Goal: Task Accomplishment & Management: Manage account settings

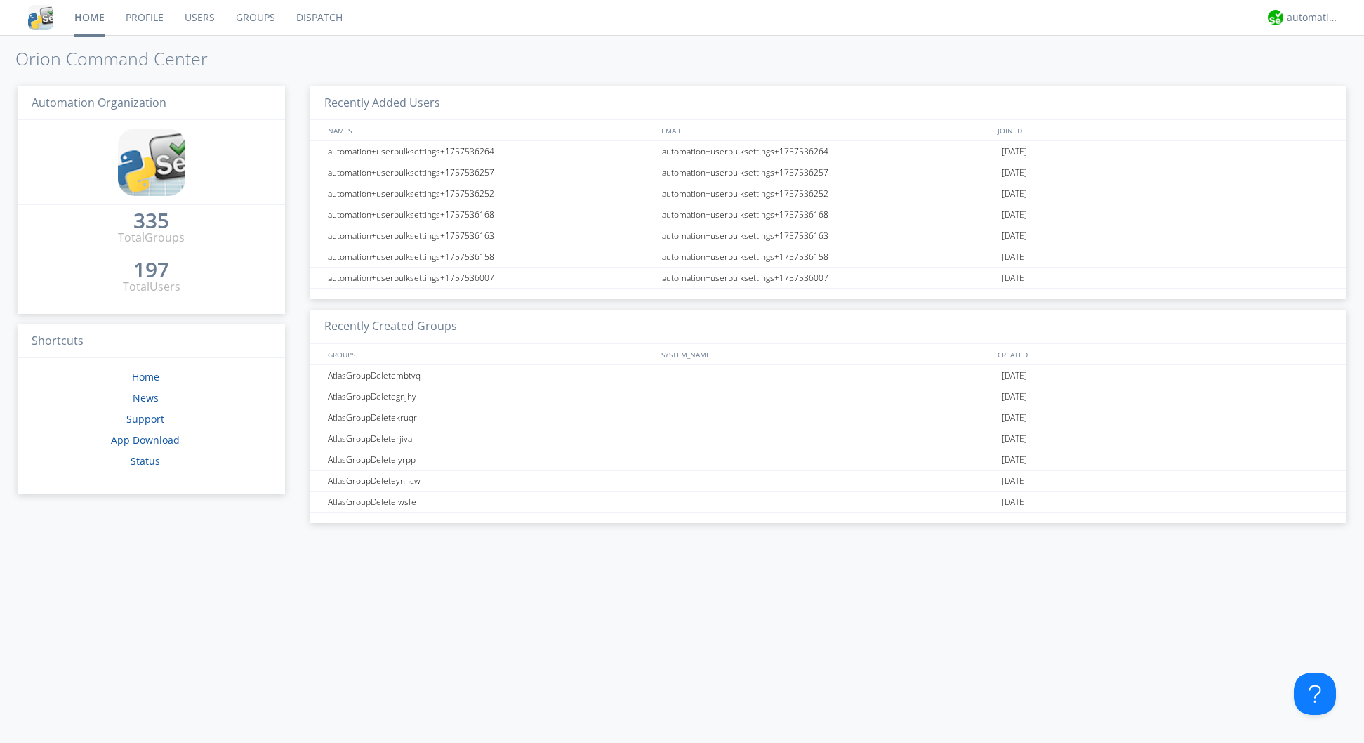
click at [199, 11] on link "Users" at bounding box center [199, 17] width 51 height 35
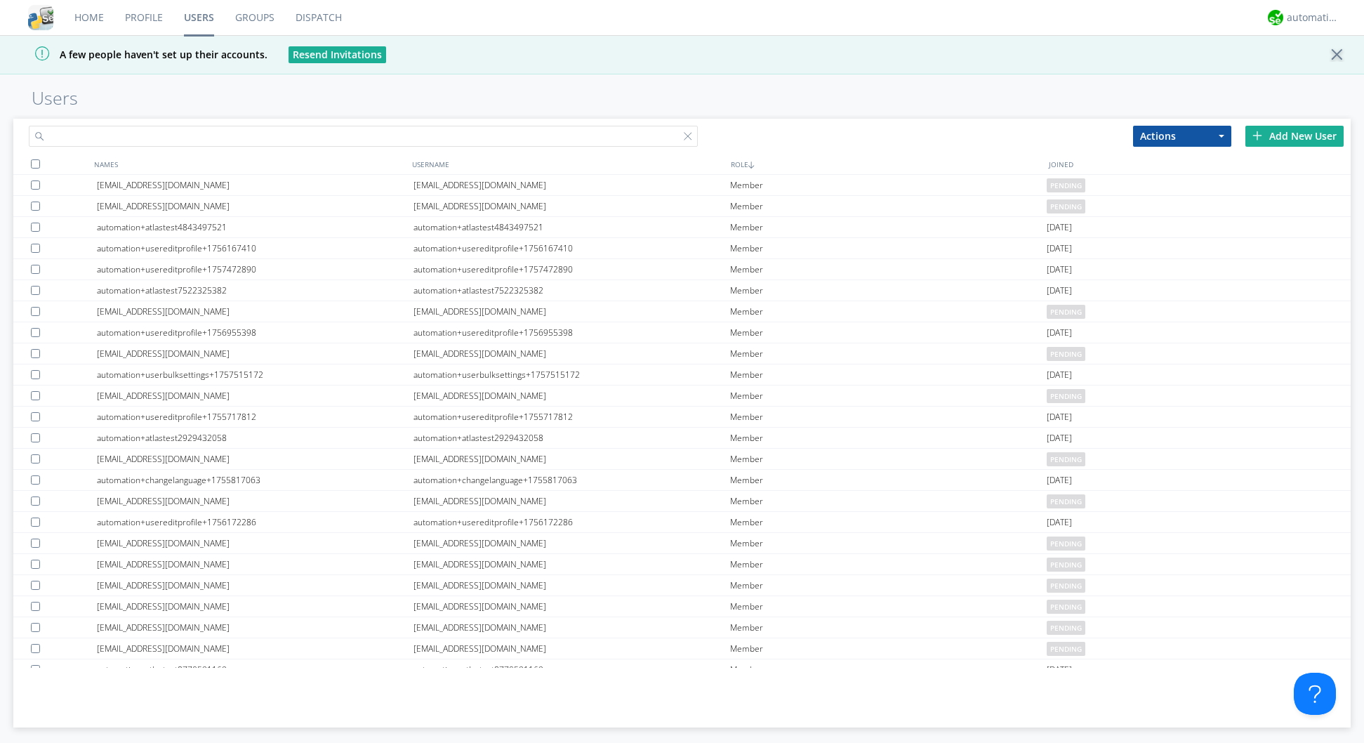
click at [225, 128] on input "text" at bounding box center [363, 136] width 668 height 21
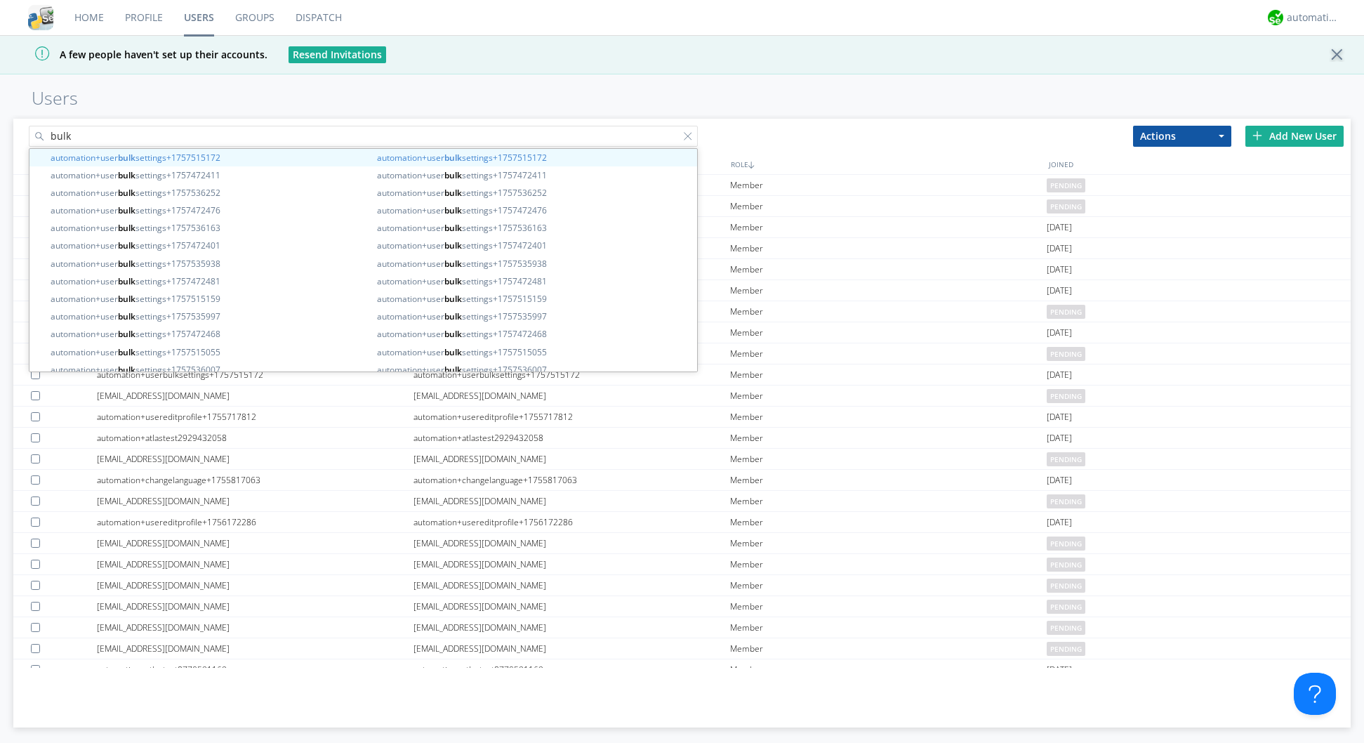
type input "bulk"
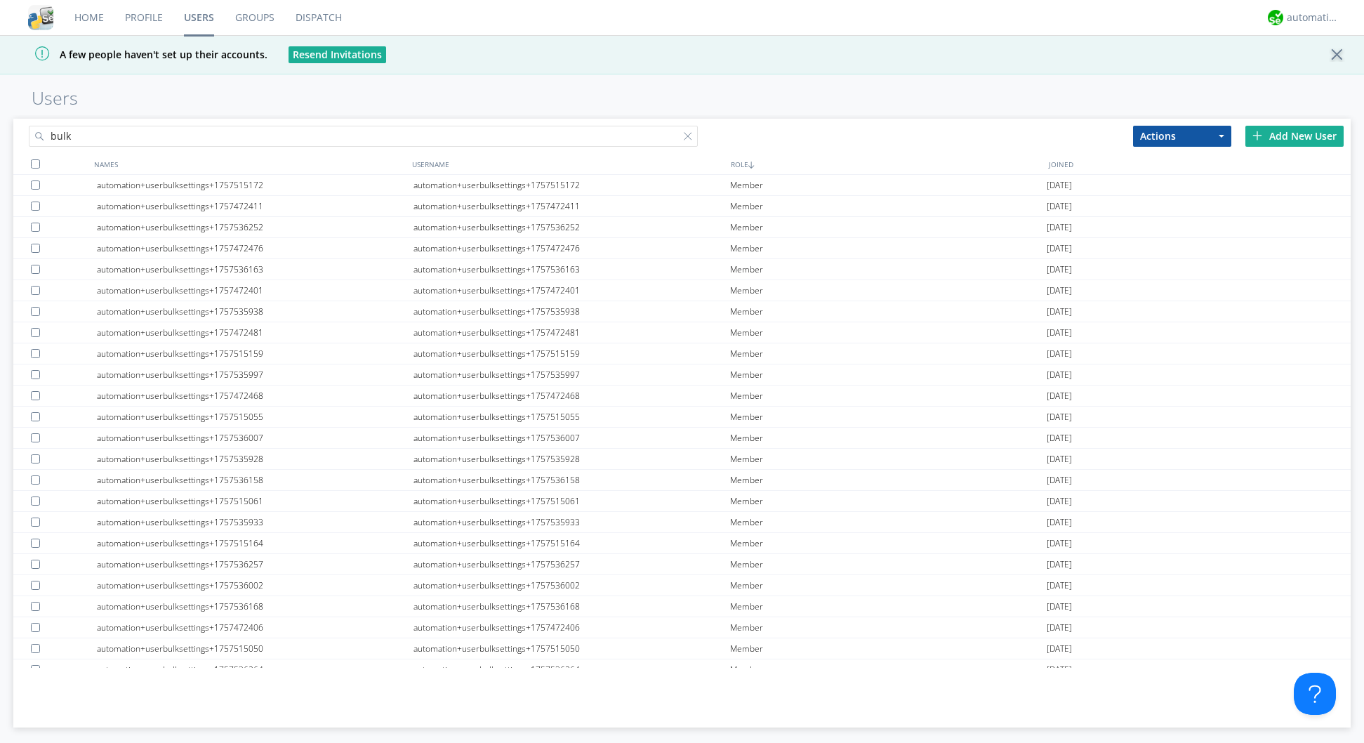
click at [37, 160] on div at bounding box center [35, 163] width 9 height 9
click at [1223, 133] on button "Actions" at bounding box center [1182, 136] width 98 height 21
click at [1196, 174] on link "Delete User" at bounding box center [1182, 178] width 97 height 18
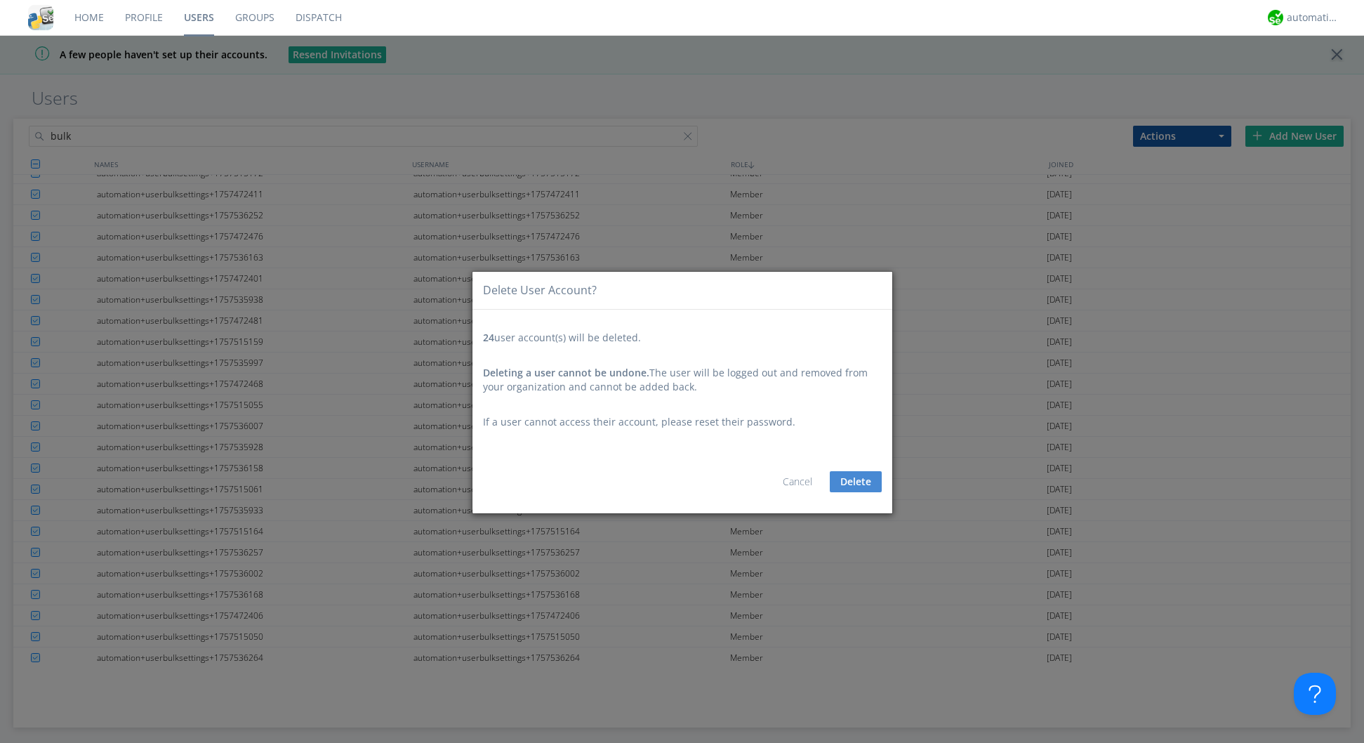
click at [857, 480] on button "Delete" at bounding box center [856, 481] width 52 height 21
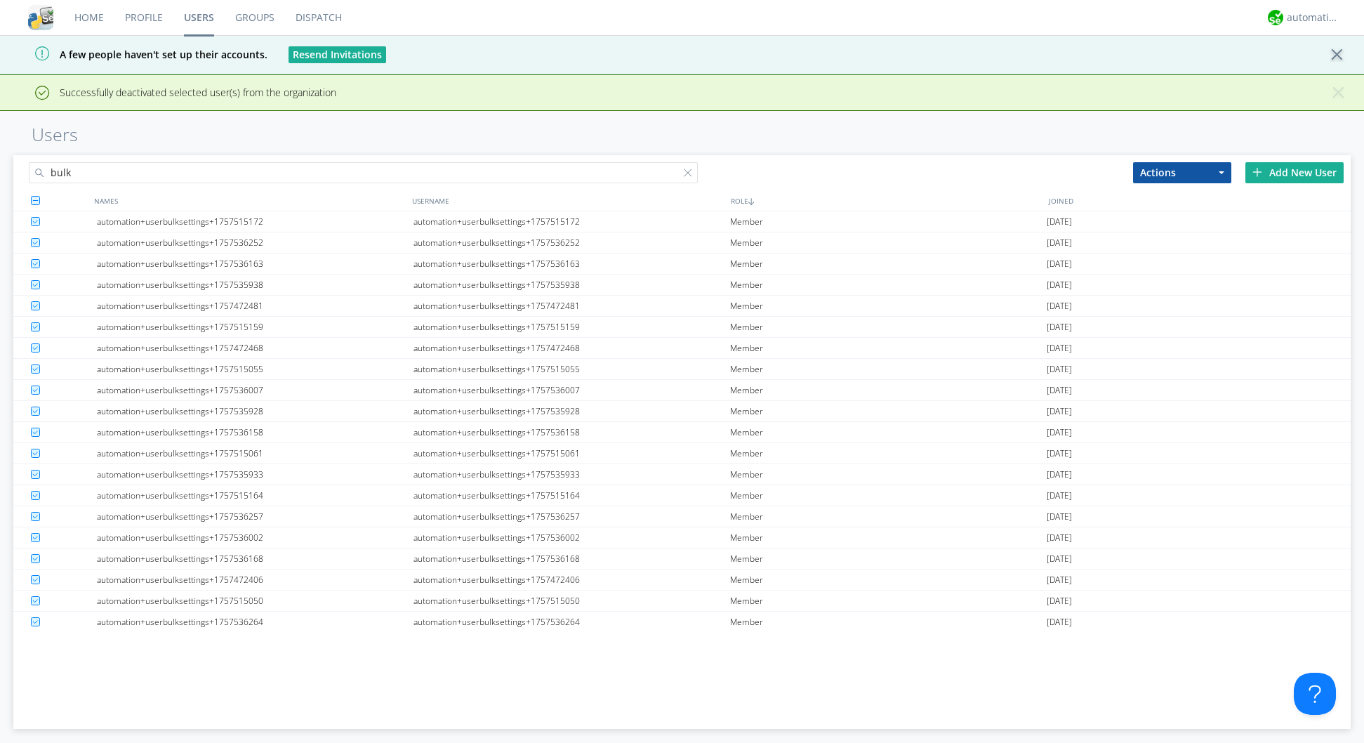
scroll to position [0, 0]
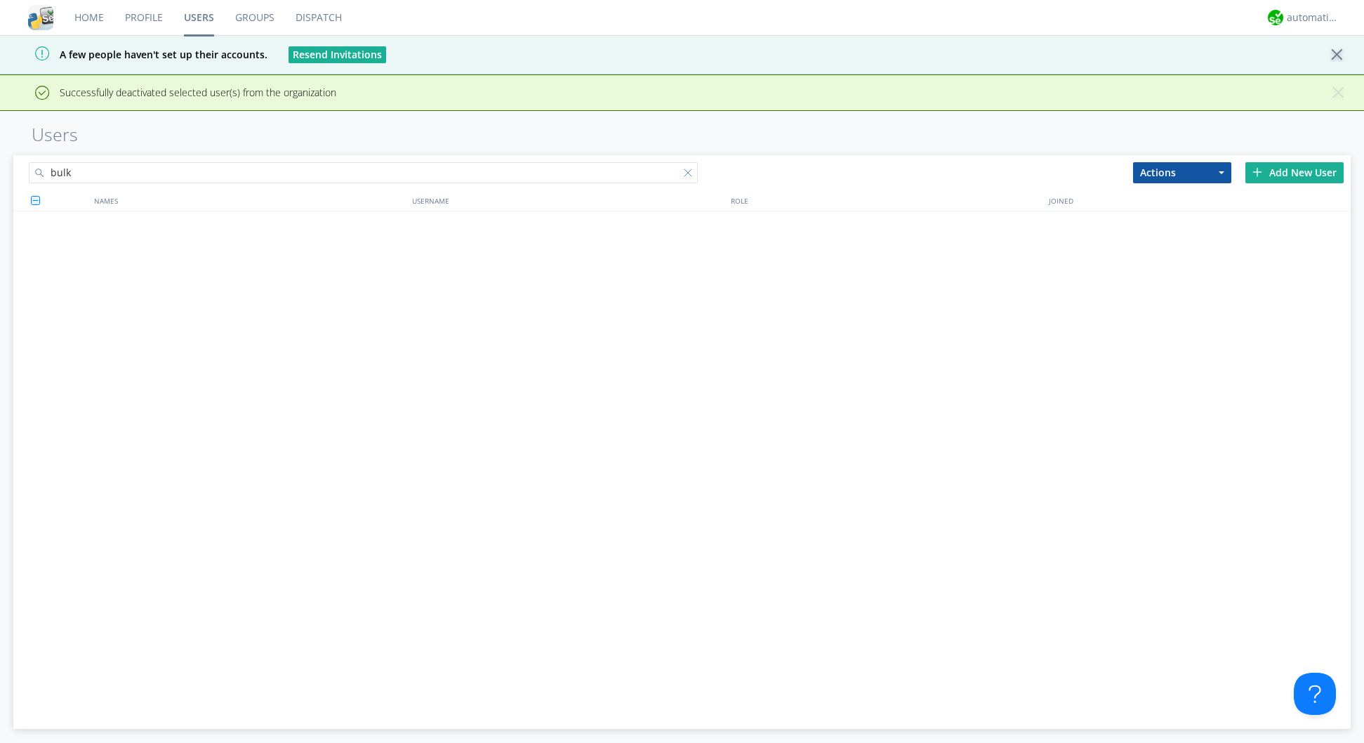
click at [687, 171] on div at bounding box center [691, 176] width 14 height 14
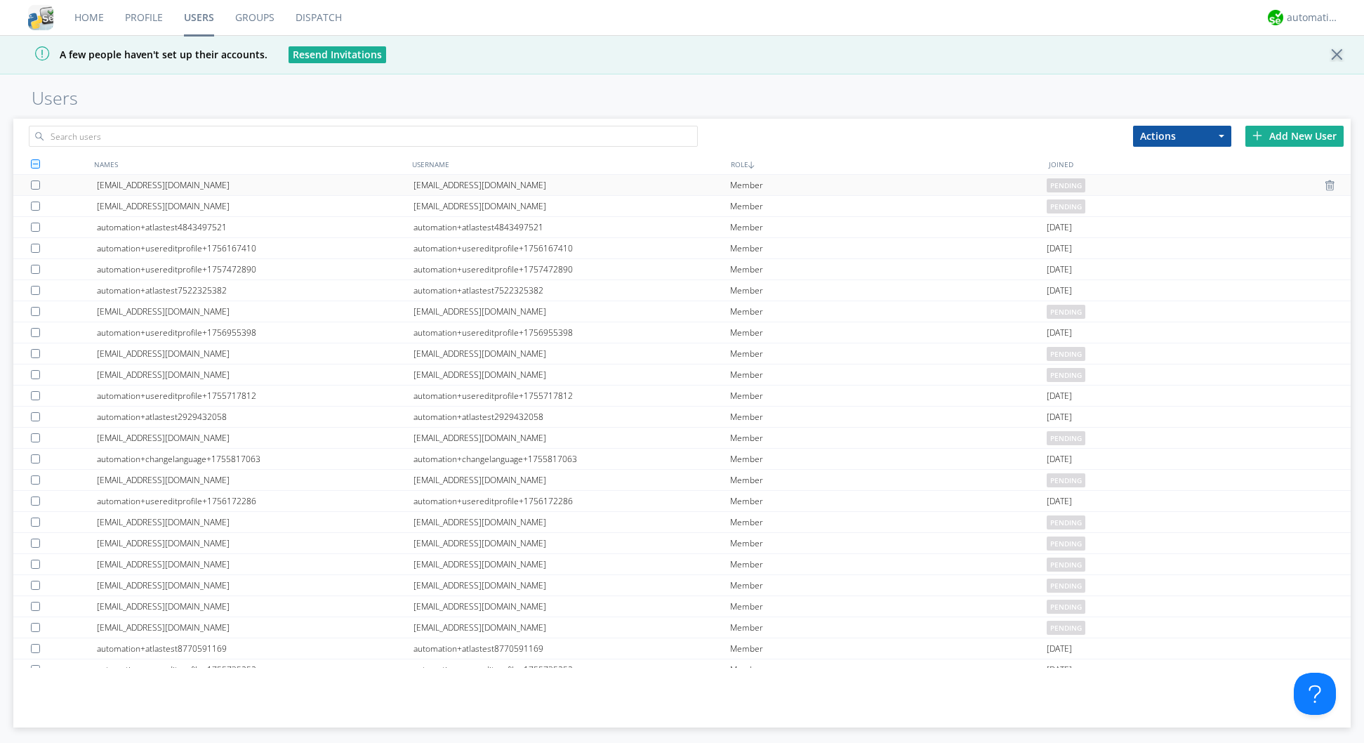
click at [247, 176] on div "[EMAIL_ADDRESS][DOMAIN_NAME]" at bounding box center [255, 185] width 317 height 20
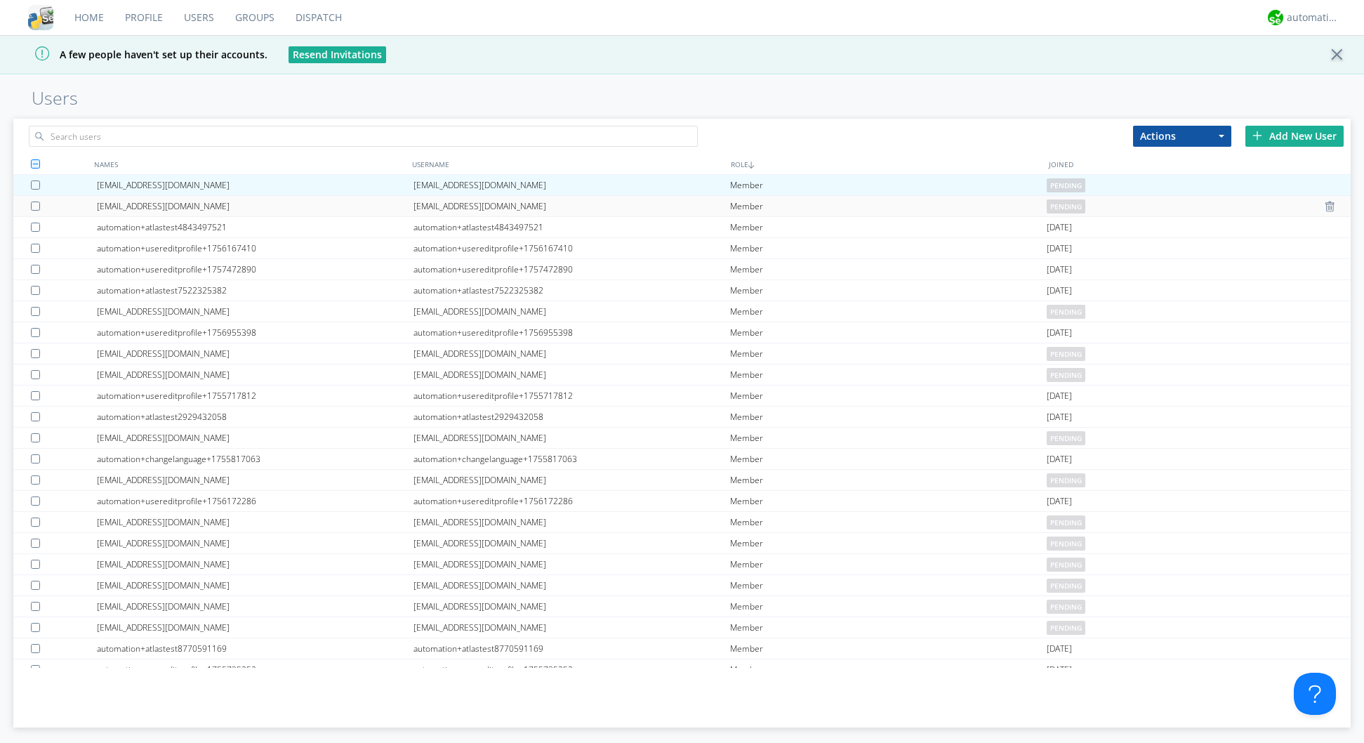
click at [242, 203] on div "[EMAIL_ADDRESS][DOMAIN_NAME] [EMAIL_ADDRESS][DOMAIN_NAME] Member pending" at bounding box center [681, 206] width 1337 height 21
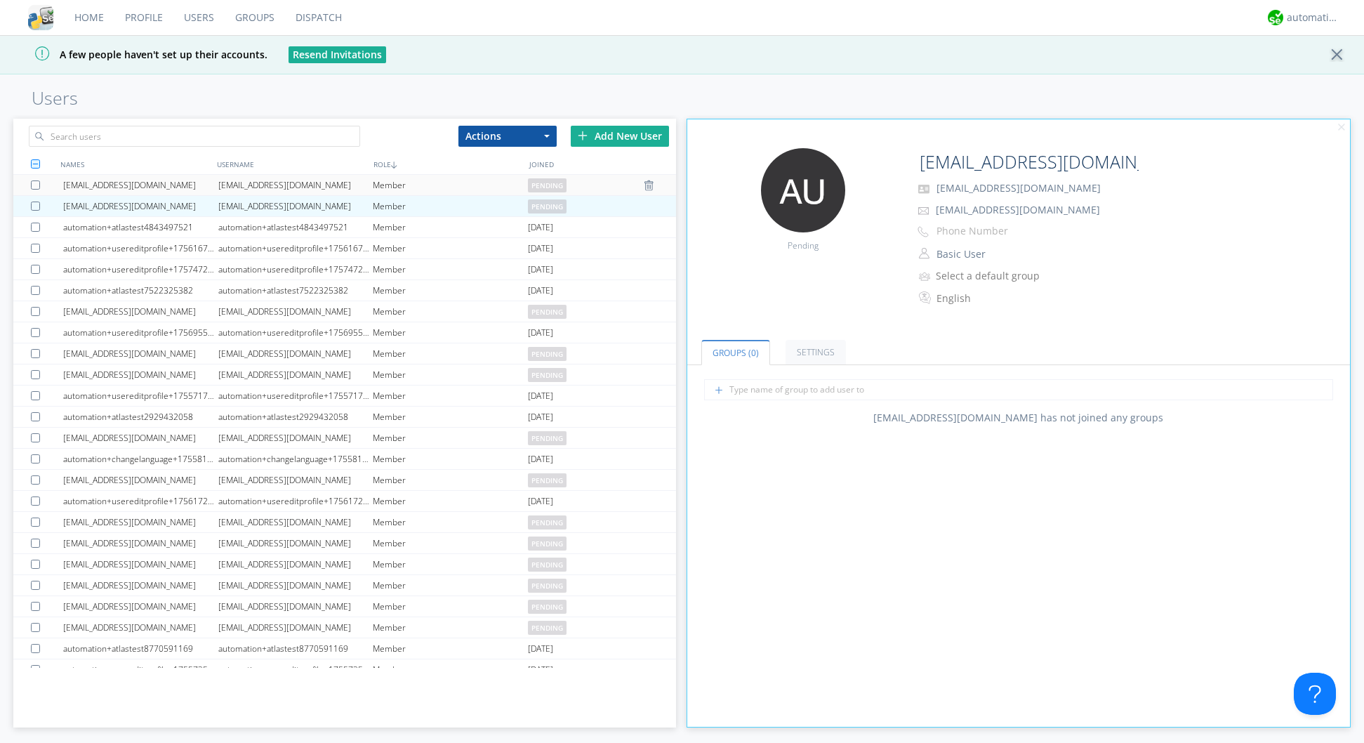
click at [36, 182] on div at bounding box center [38, 184] width 14 height 9
click at [33, 202] on div at bounding box center [38, 205] width 14 height 9
click at [534, 138] on button "Actions" at bounding box center [507, 136] width 98 height 21
click at [510, 190] on link "Edit Settings" at bounding box center [507, 196] width 97 height 18
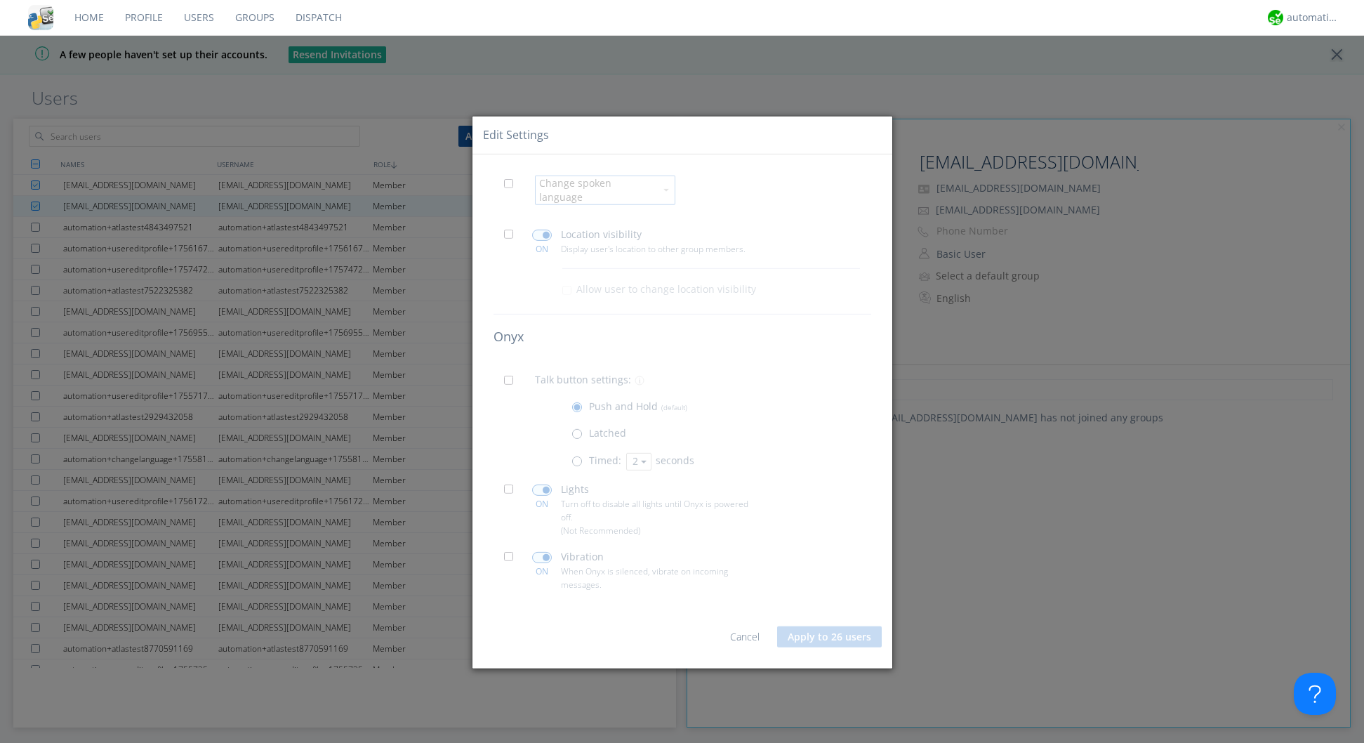
click at [568, 209] on div "Change spoken language ON Location visibility Display user's location to other …" at bounding box center [683, 411] width 420 height 514
click at [741, 631] on link "Cancel" at bounding box center [744, 636] width 29 height 13
